Goal: Task Accomplishment & Management: Complete application form

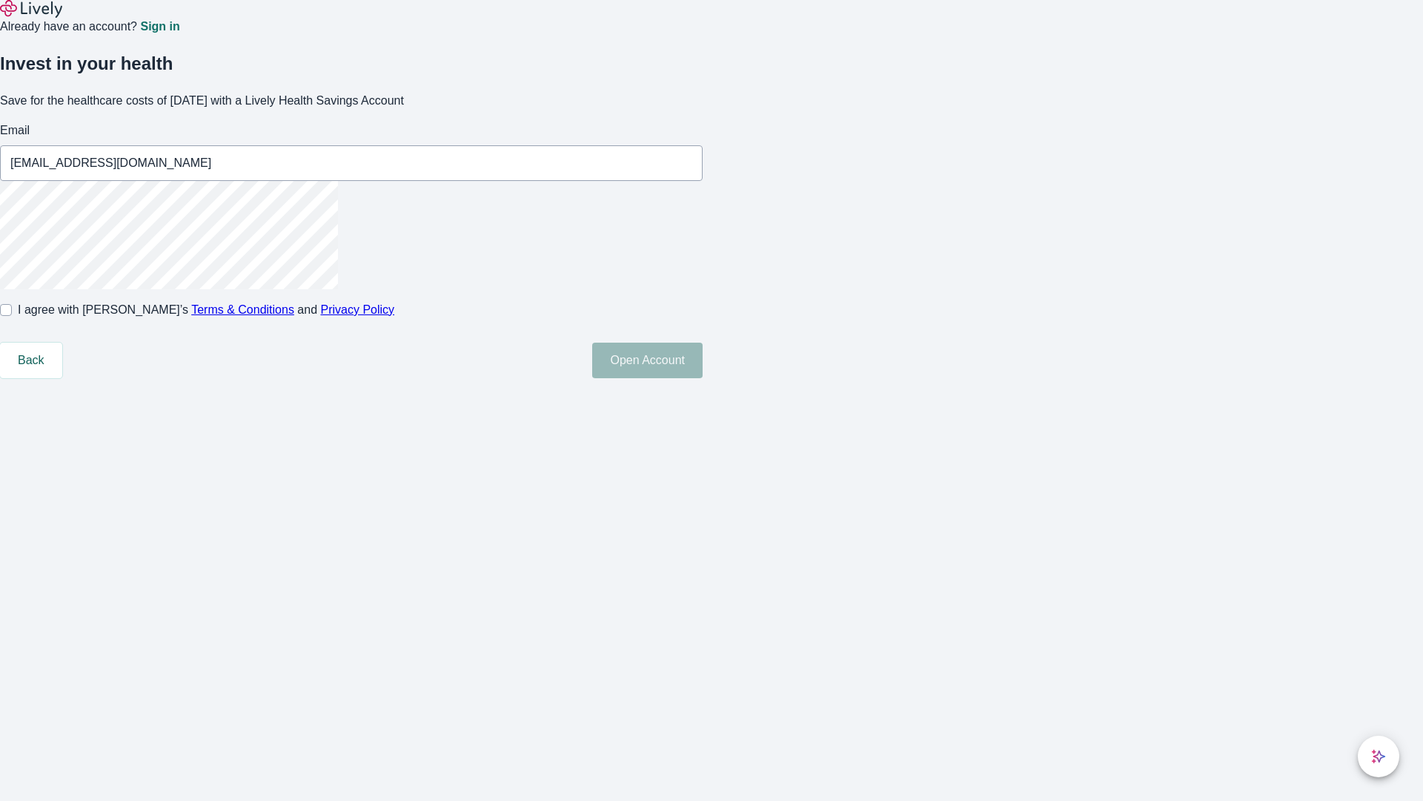
click at [12, 316] on input "I agree with Lively’s Terms & Conditions and Privacy Policy" at bounding box center [6, 310] width 12 height 12
checkbox input "true"
click at [703, 378] on button "Open Account" at bounding box center [647, 360] width 110 height 36
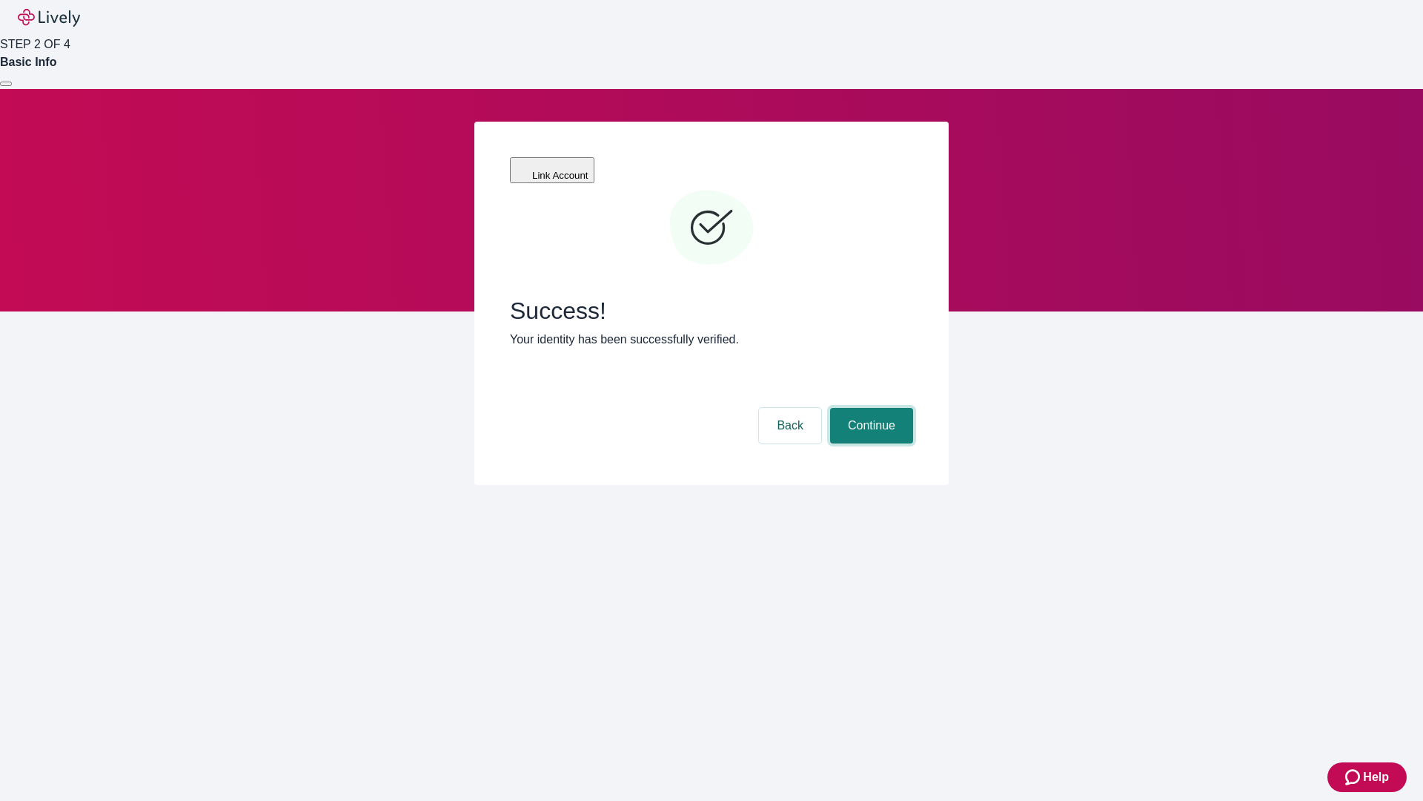
click at [869, 408] on button "Continue" at bounding box center [871, 426] width 83 height 36
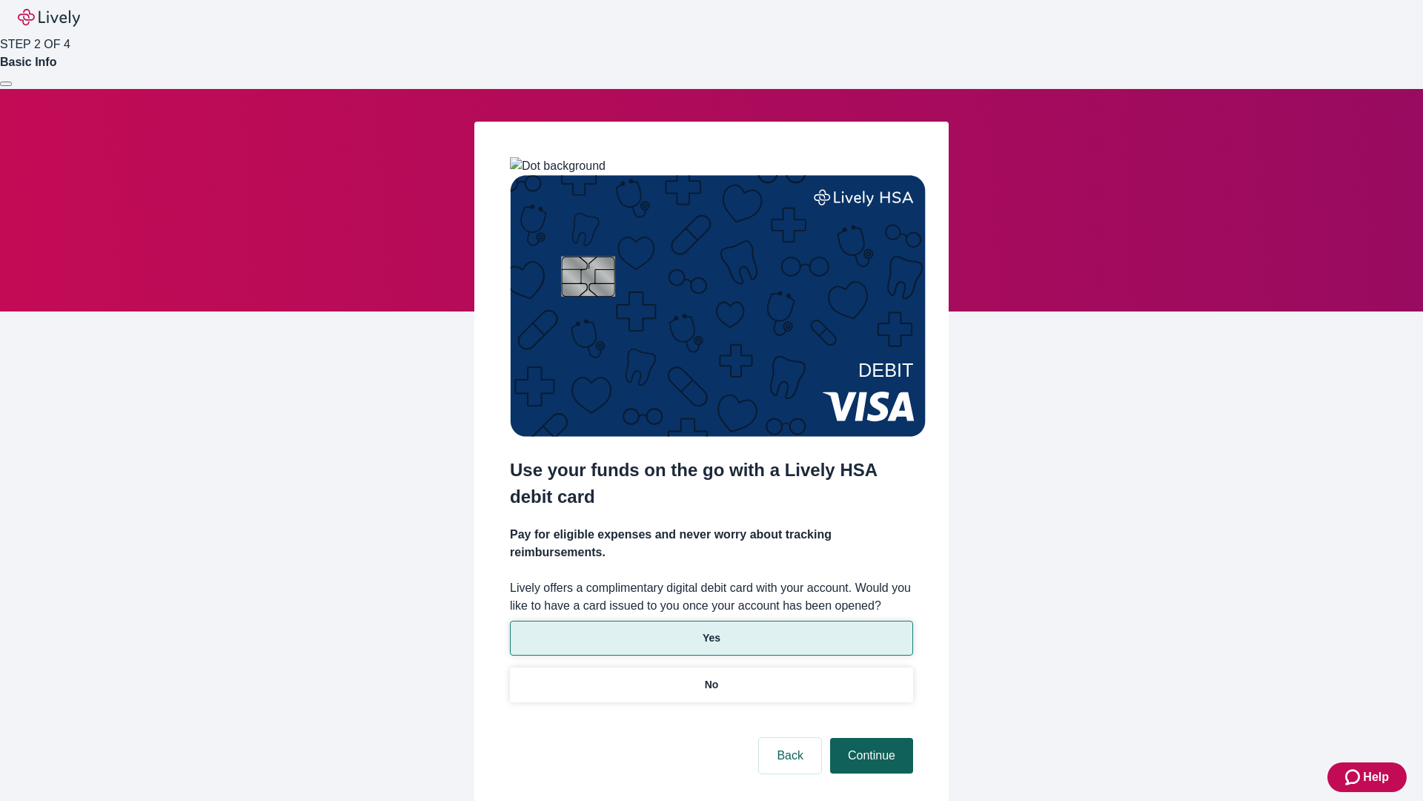
click at [711, 677] on p "No" at bounding box center [712, 685] width 14 height 16
click at [869, 738] on button "Continue" at bounding box center [871, 756] width 83 height 36
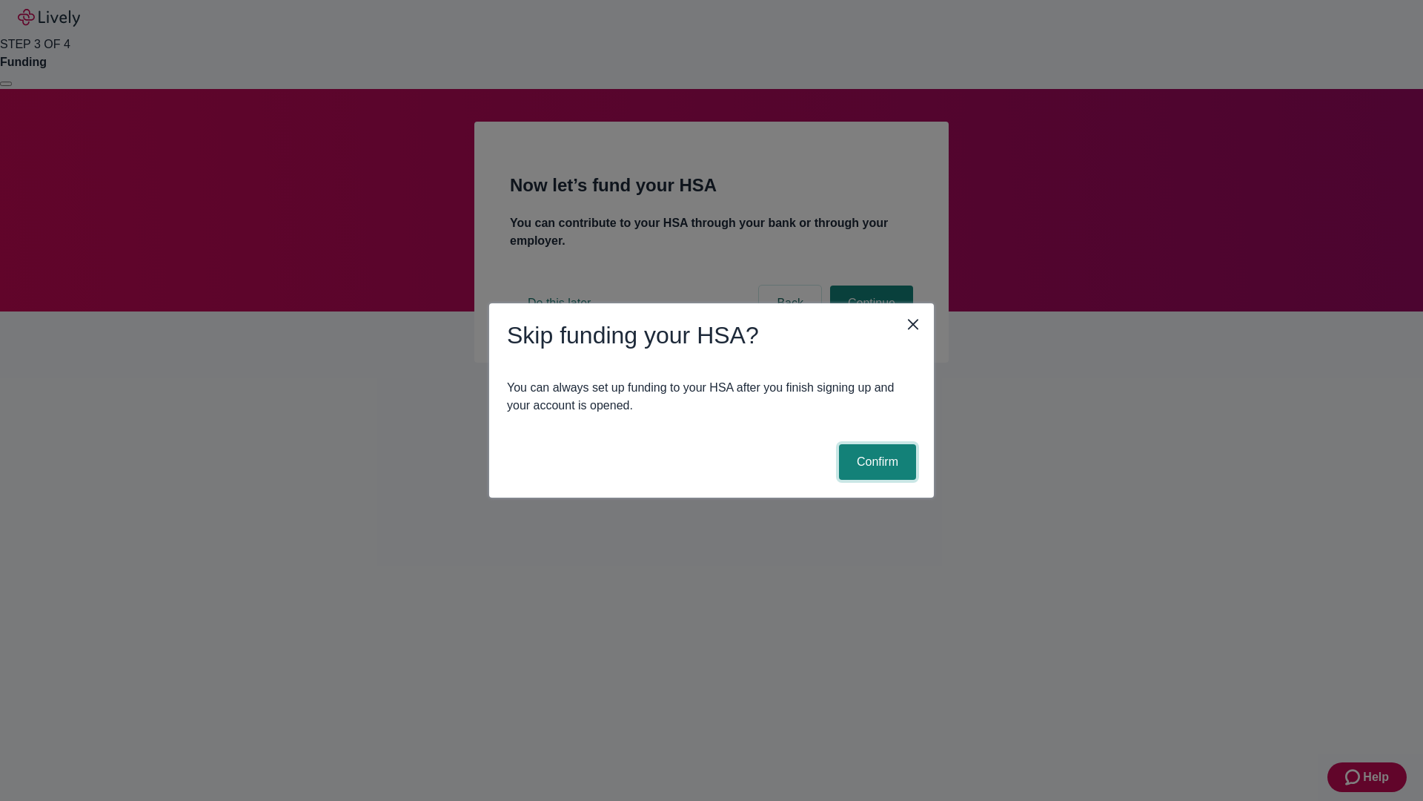
click at [875, 462] on button "Confirm" at bounding box center [877, 462] width 77 height 36
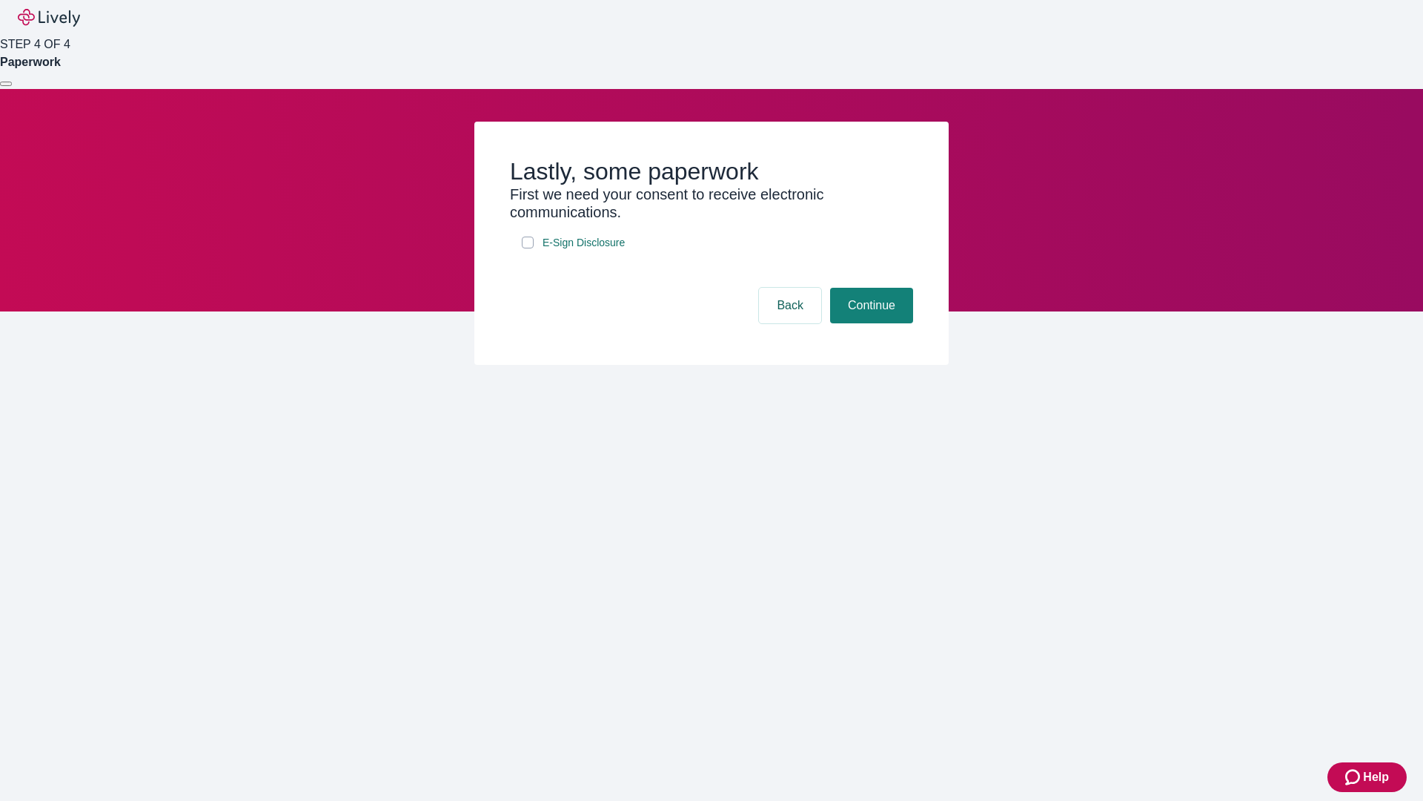
click at [528, 248] on input "E-Sign Disclosure" at bounding box center [528, 242] width 12 height 12
checkbox input "true"
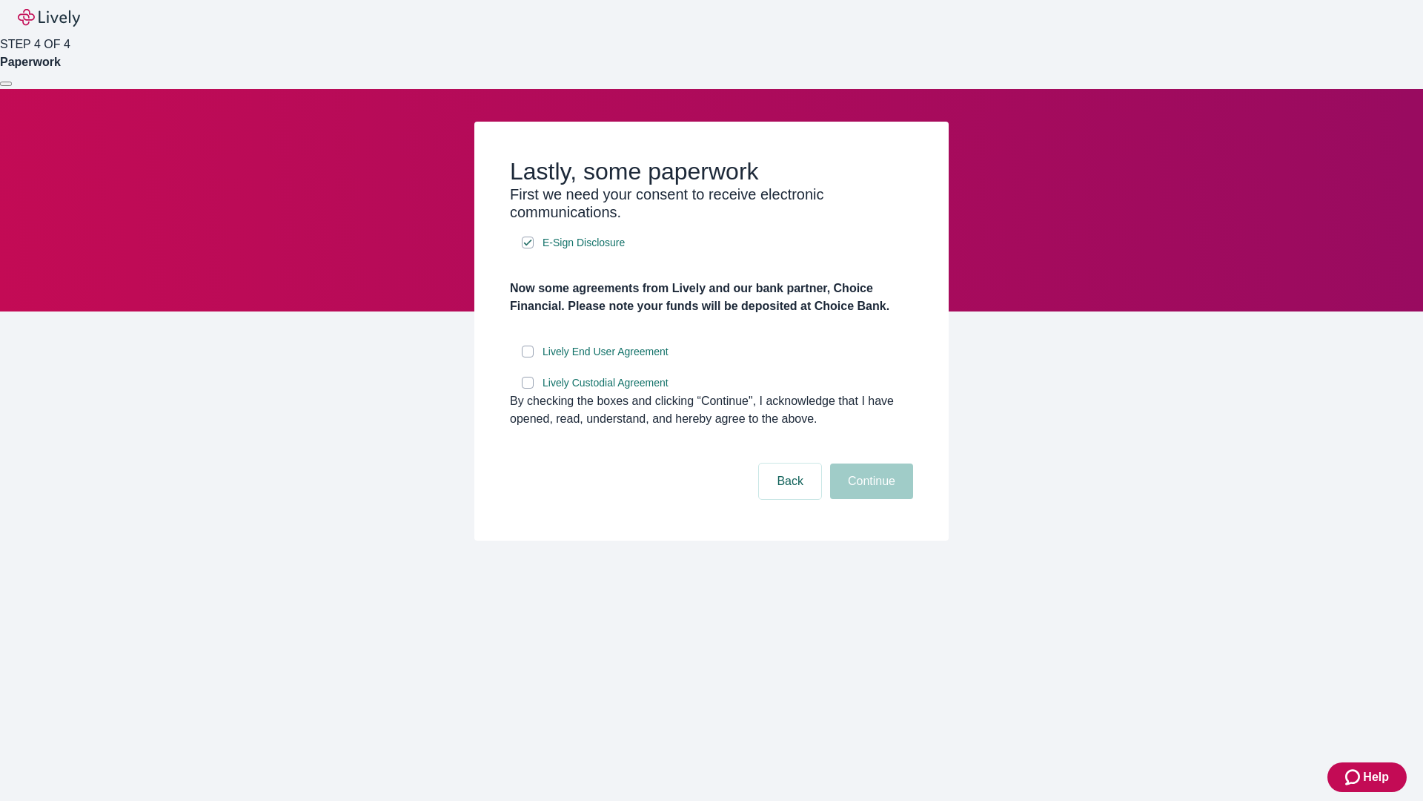
click at [528, 357] on input "Lively End User Agreement" at bounding box center [528, 351] width 12 height 12
checkbox input "true"
click at [528, 388] on input "Lively Custodial Agreement" at bounding box center [528, 383] width 12 height 12
checkbox input "true"
click at [869, 499] on button "Continue" at bounding box center [871, 481] width 83 height 36
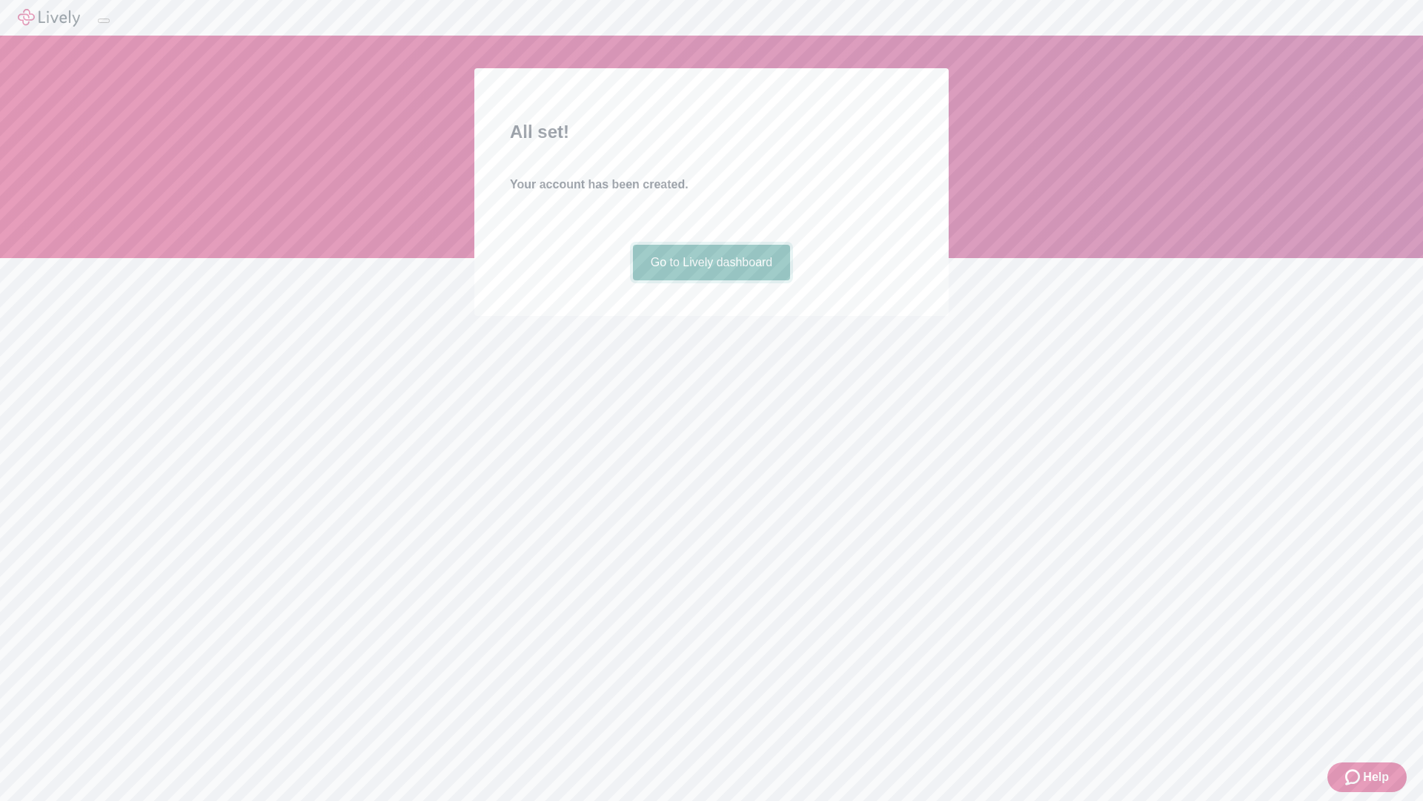
click at [711, 280] on link "Go to Lively dashboard" at bounding box center [712, 263] width 158 height 36
